Goal: Check status: Check status

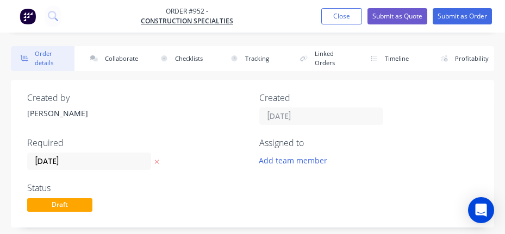
type input "$3,600.00"
drag, startPoint x: 409, startPoint y: 264, endPoint x: 119, endPoint y: -1, distance: 392.8
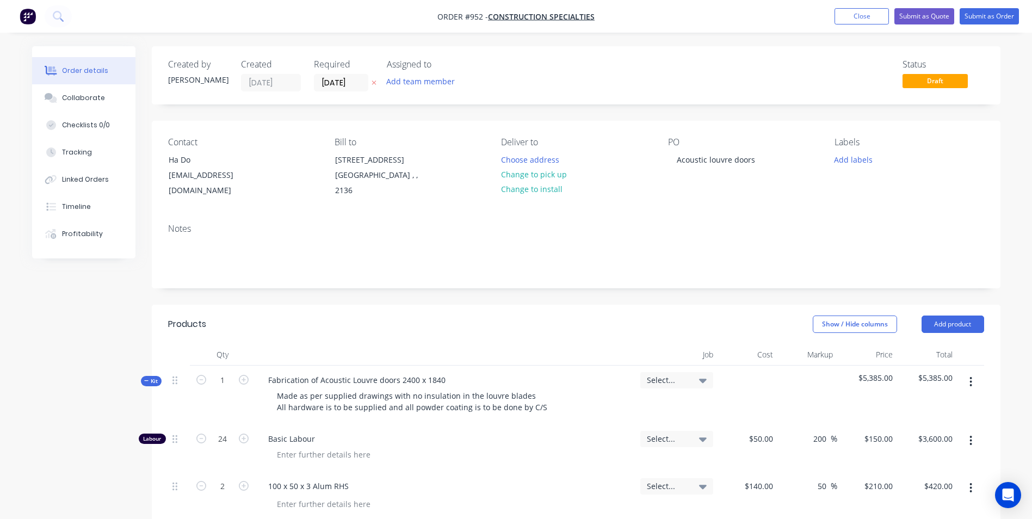
click at [870, 7] on nav "Order #952 - Construction Specialties Add product Close Submit as Quote Submit …" at bounding box center [516, 16] width 1032 height 33
click at [861, 16] on button "Close" at bounding box center [862, 16] width 54 height 16
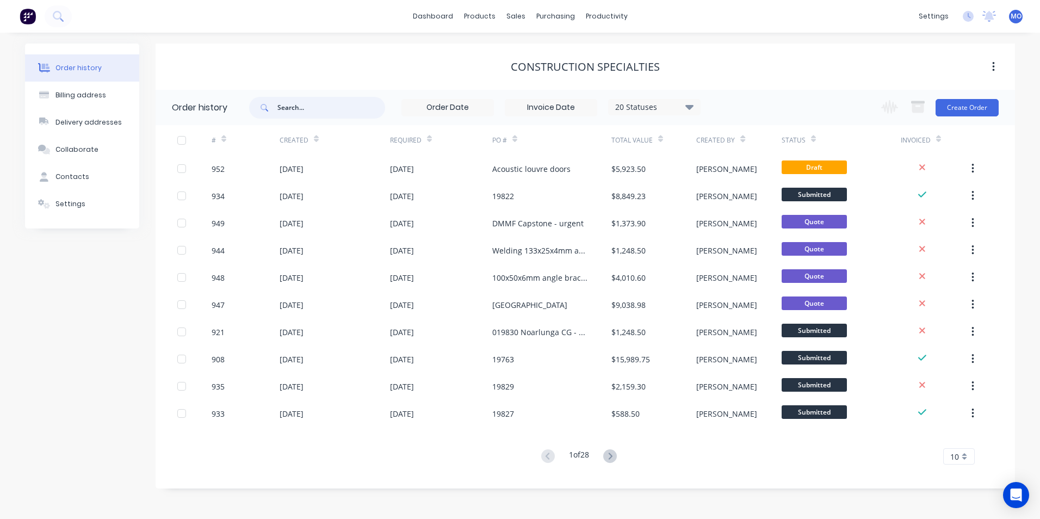
click at [320, 108] on input "text" at bounding box center [331, 108] width 108 height 22
type input "scr16"
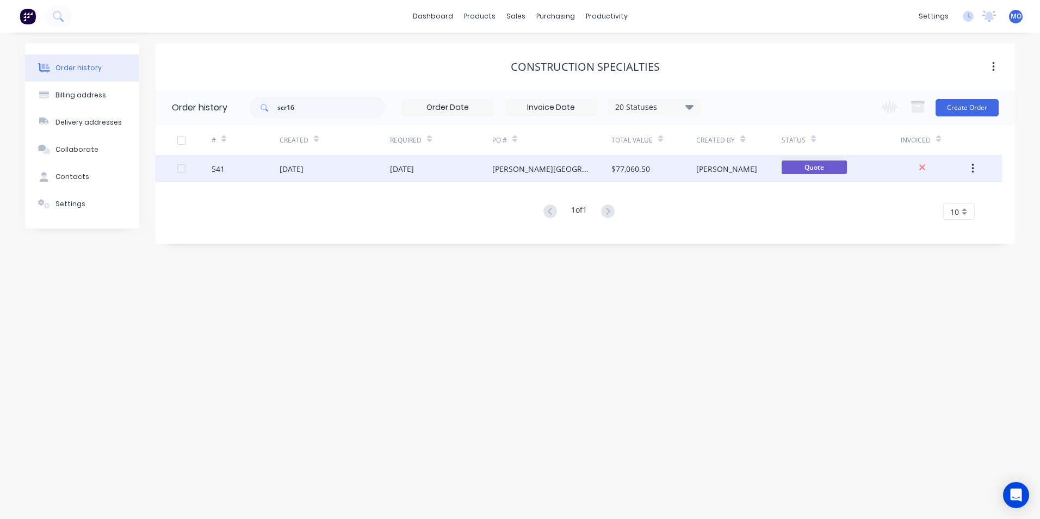
click at [289, 160] on div "[DATE]" at bounding box center [335, 168] width 110 height 27
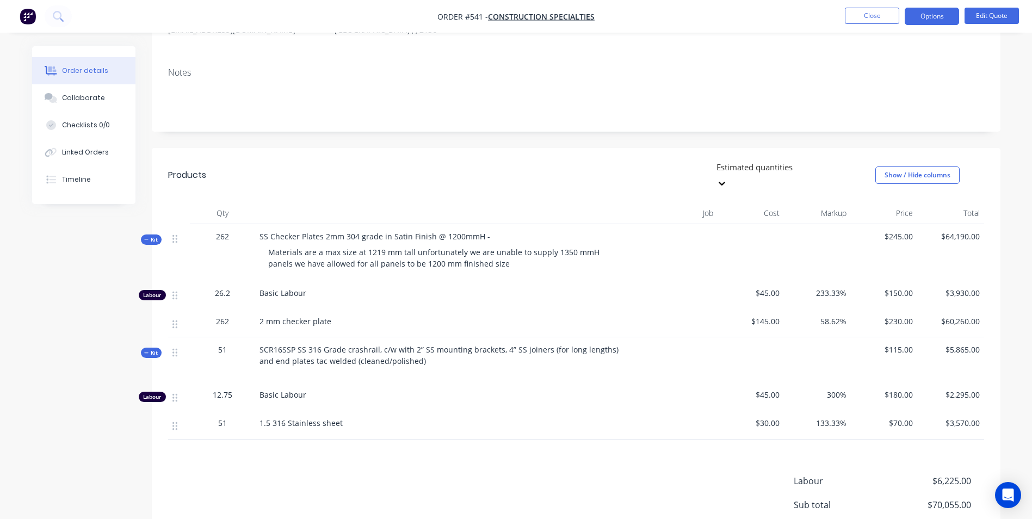
scroll to position [145, 0]
click at [864, 11] on button "Close" at bounding box center [872, 16] width 54 height 16
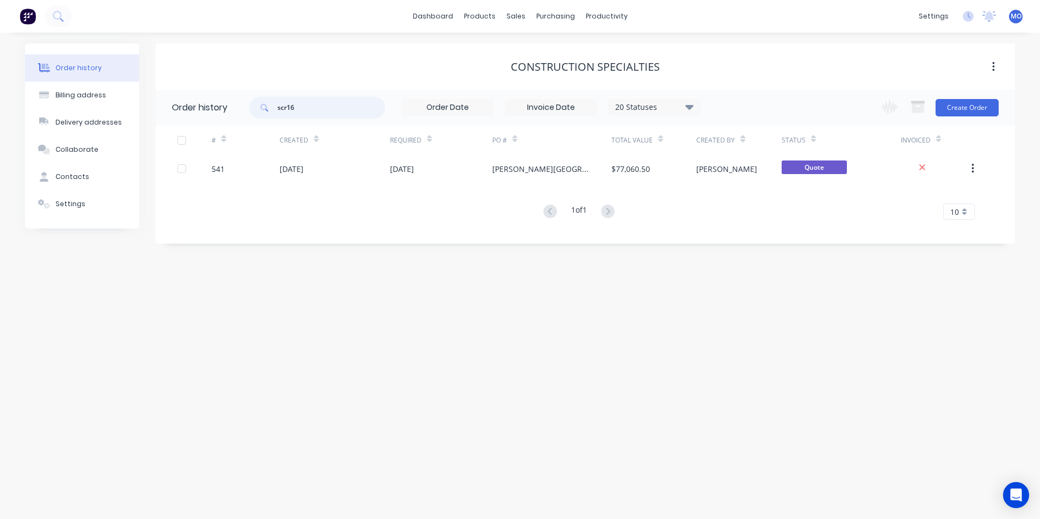
drag, startPoint x: 308, startPoint y: 115, endPoint x: 272, endPoint y: 118, distance: 36.5
click at [272, 118] on div "scr16" at bounding box center [317, 108] width 136 height 22
type input "19762"
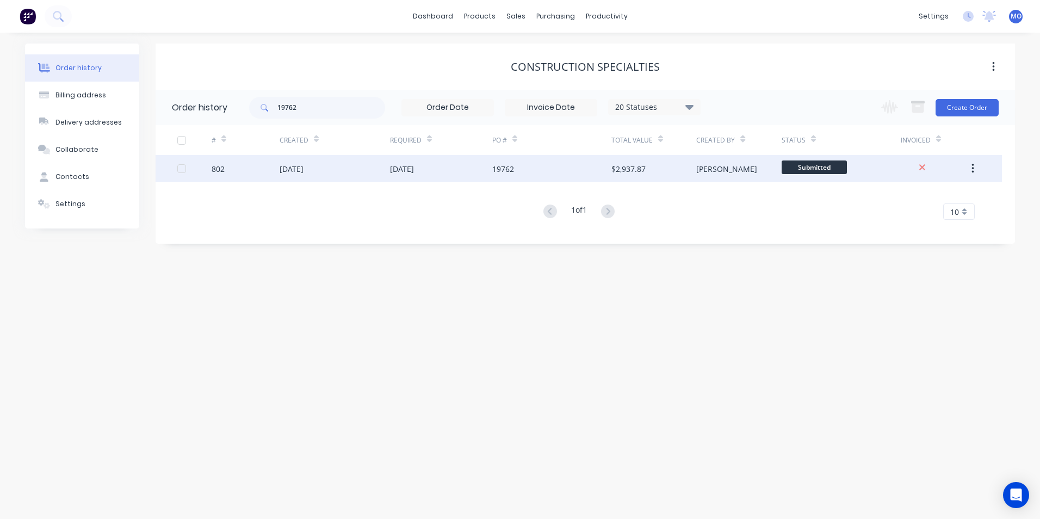
click at [304, 164] on div "[DATE]" at bounding box center [292, 168] width 24 height 11
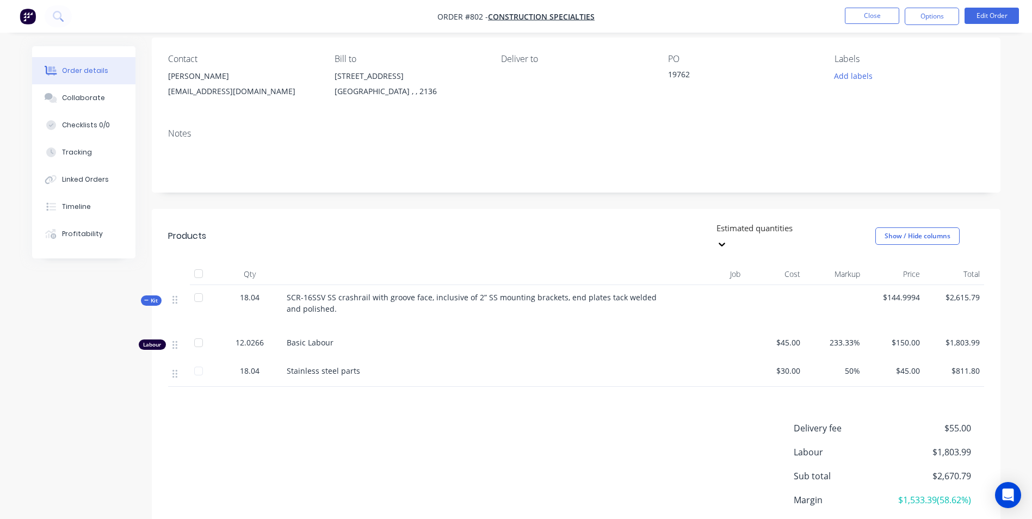
scroll to position [84, 0]
